Goal: Download file/media

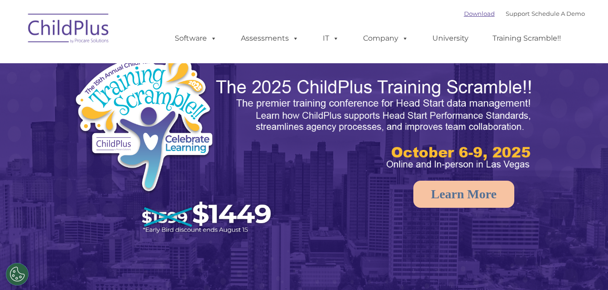
select select "MEDIUM"
click at [472, 14] on link "Download" at bounding box center [479, 13] width 31 height 7
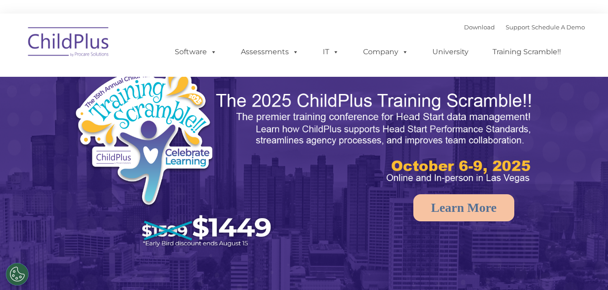
select select "MEDIUM"
drag, startPoint x: 0, startPoint y: 0, endPoint x: 463, endPoint y: 27, distance: 463.5
click at [464, 27] on link "Download" at bounding box center [479, 27] width 31 height 7
click at [217, 45] on link "Software" at bounding box center [196, 52] width 60 height 18
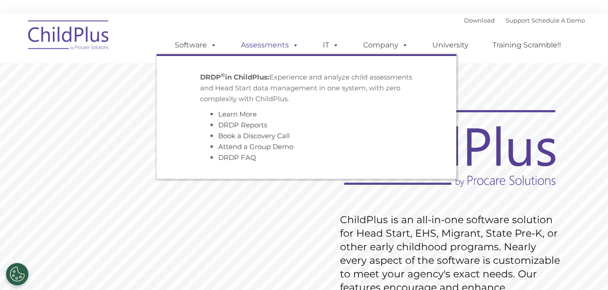
click at [262, 48] on link "Assessments" at bounding box center [270, 45] width 76 height 18
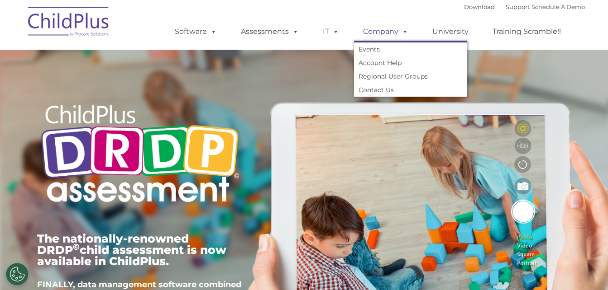
click at [388, 28] on link "Company" at bounding box center [385, 32] width 63 height 18
click at [445, 32] on link "University" at bounding box center [450, 32] width 54 height 18
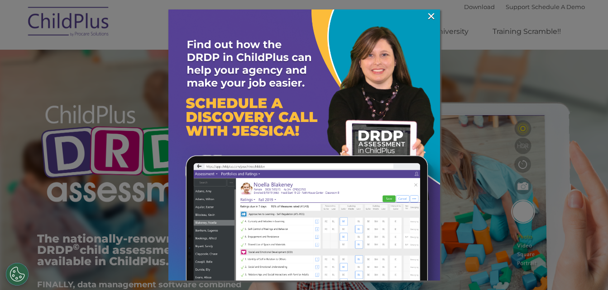
click at [438, 21] on img at bounding box center [303, 144] width 271 height 271
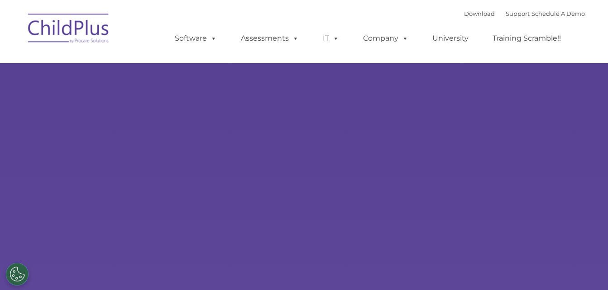
type input ""
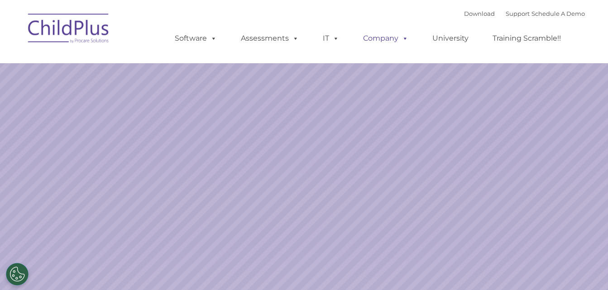
select select "MEDIUM"
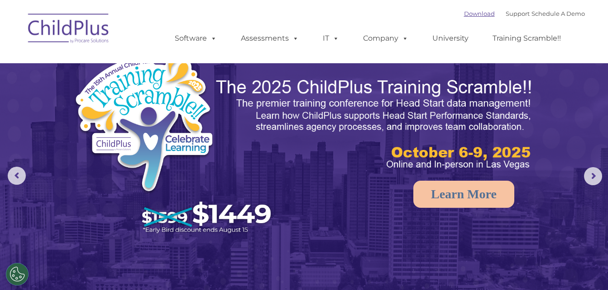
click at [465, 14] on link "Download" at bounding box center [479, 13] width 31 height 7
select select "MEDIUM"
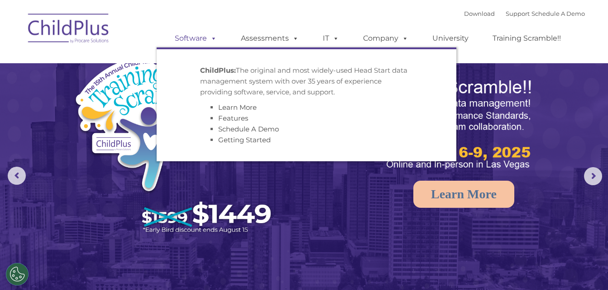
click at [185, 33] on link "Software" at bounding box center [196, 38] width 60 height 18
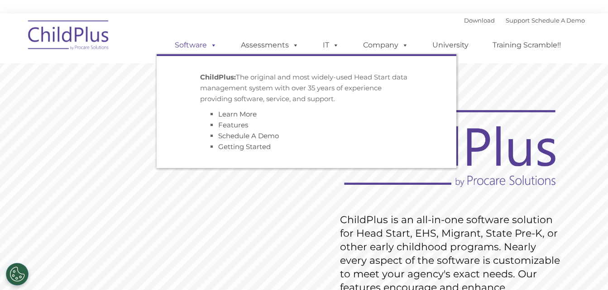
click at [200, 45] on link "Software" at bounding box center [196, 45] width 60 height 18
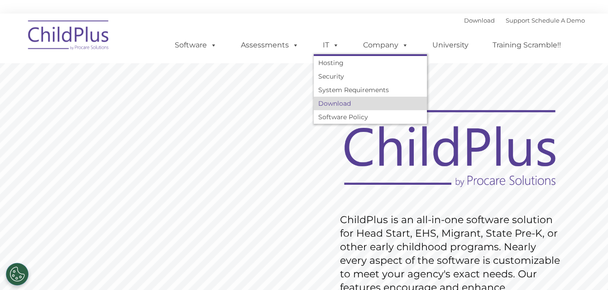
click at [340, 100] on link "Download" at bounding box center [369, 104] width 113 height 14
